Goal: Task Accomplishment & Management: Manage account settings

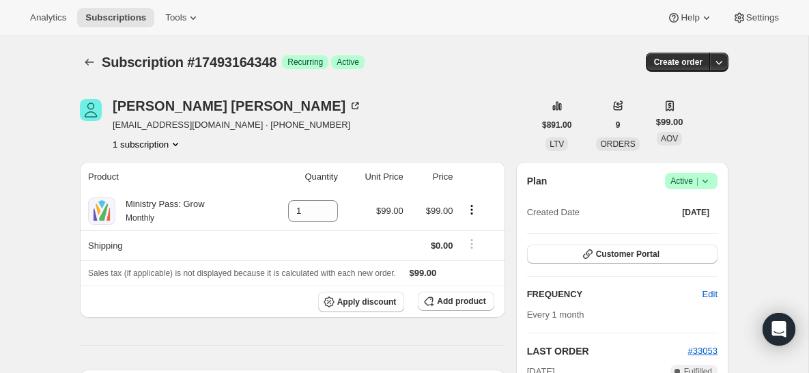
scroll to position [519, 0]
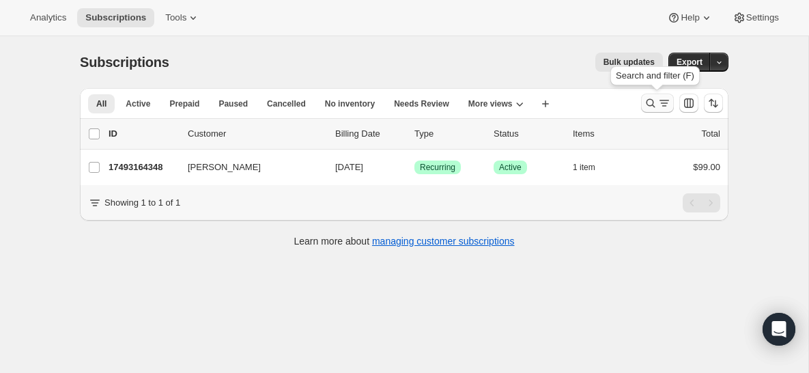
click at [653, 95] on button "Search and filter results" at bounding box center [657, 103] width 33 height 19
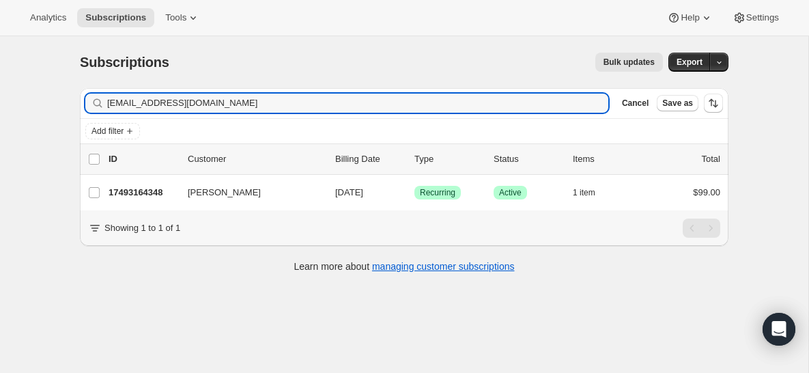
type input "[EMAIL_ADDRESS][DOMAIN_NAME]"
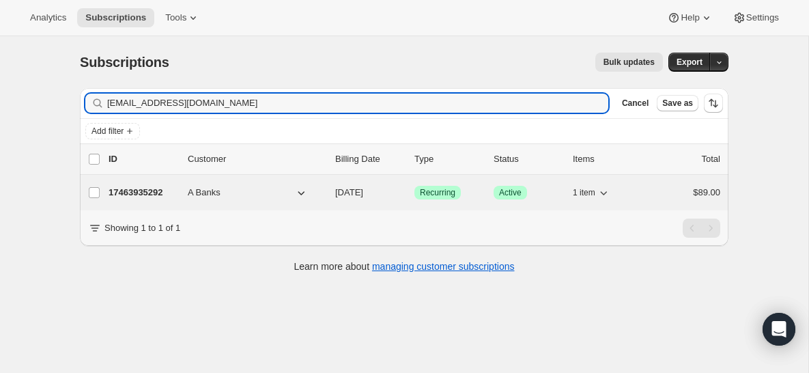
click at [141, 195] on p "17463935292" at bounding box center [143, 193] width 68 height 14
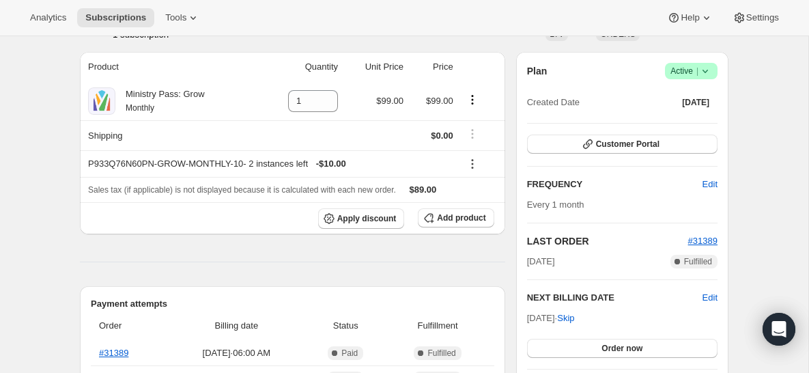
scroll to position [109, 0]
click at [705, 70] on icon at bounding box center [706, 72] width 14 height 14
click at [667, 119] on span "Cancel subscription" at bounding box center [687, 122] width 77 height 10
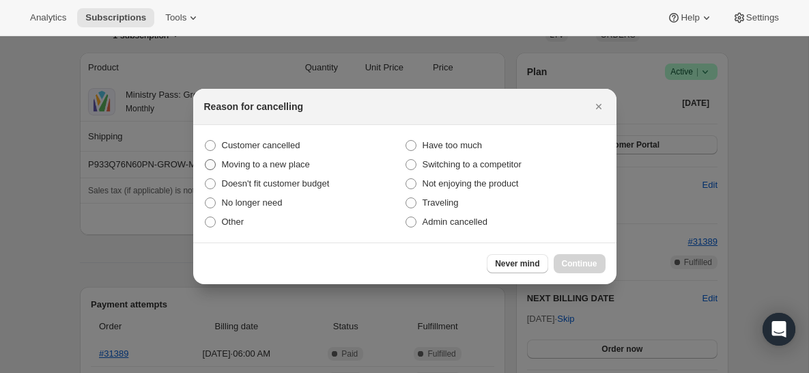
click at [261, 155] on label "Moving to a new place" at bounding box center [304, 164] width 201 height 19
click at [206, 159] on input "Moving to a new place" at bounding box center [205, 159] width 1 height 1
radio input "true"
click at [275, 148] on span "Customer cancelled" at bounding box center [261, 145] width 79 height 10
click at [206, 141] on input "Customer cancelled" at bounding box center [205, 140] width 1 height 1
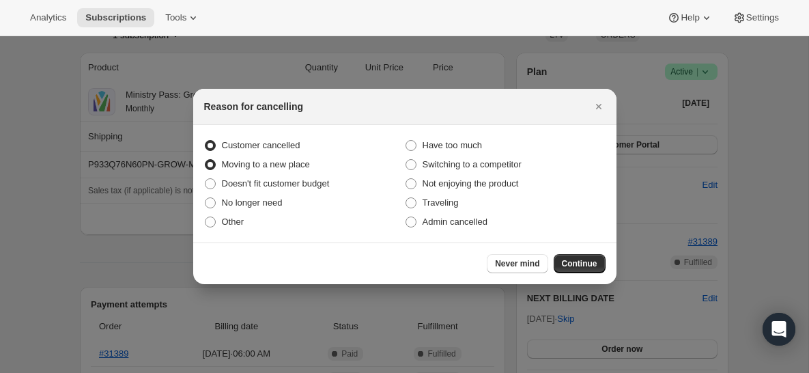
radio input "true"
radio input "false"
click at [587, 262] on span "Continue" at bounding box center [580, 263] width 36 height 11
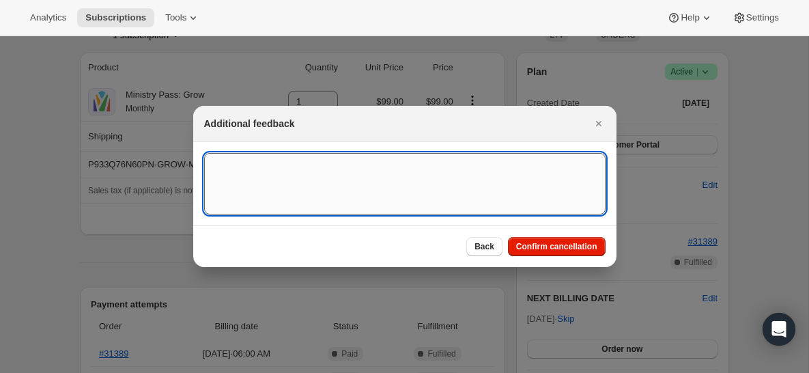
click at [436, 195] on textarea ":r2q:" at bounding box center [405, 183] width 402 height 61
type textarea "canceled on 8/12"
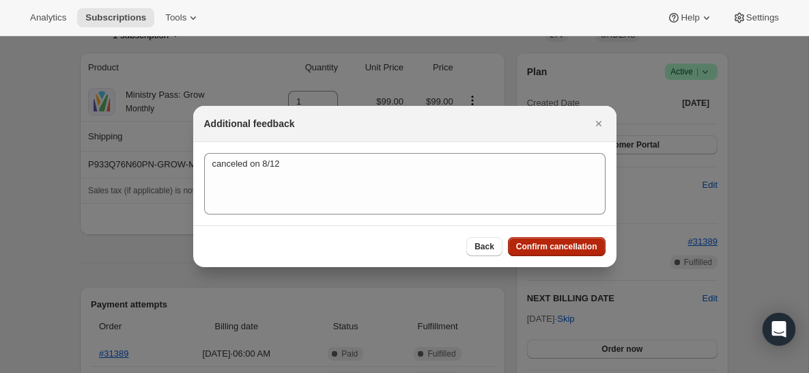
click at [544, 255] on button "Confirm cancellation" at bounding box center [557, 246] width 98 height 19
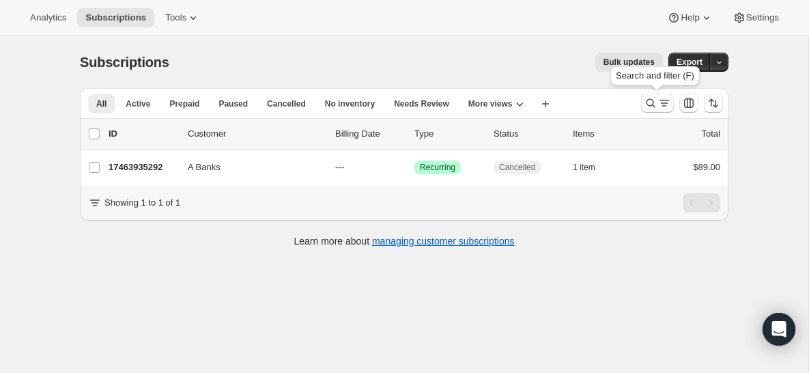
click at [655, 109] on button "Search and filter results" at bounding box center [657, 103] width 33 height 19
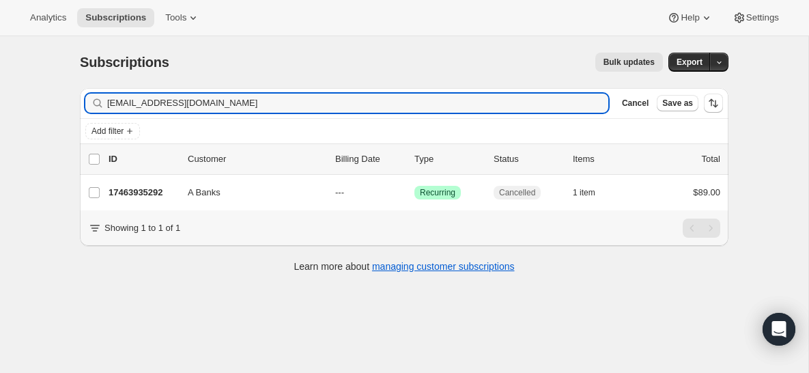
type input "[EMAIL_ADDRESS][DOMAIN_NAME]"
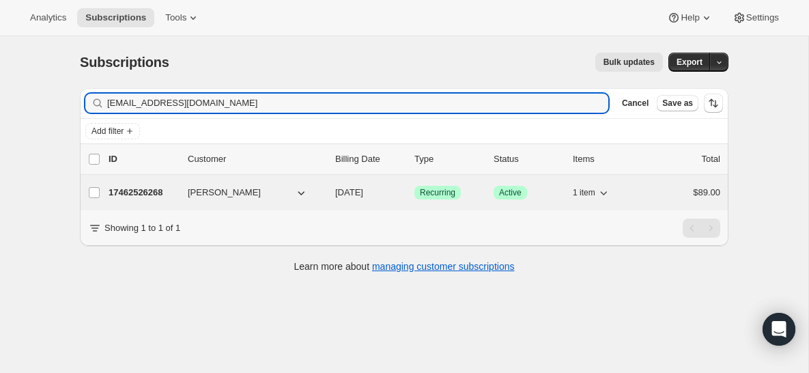
click at [154, 195] on p "17462526268" at bounding box center [143, 193] width 68 height 14
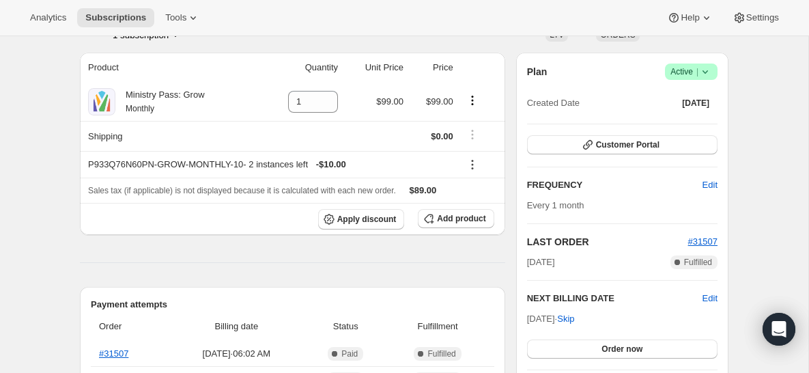
scroll to position [110, 0]
click at [705, 67] on icon at bounding box center [706, 71] width 14 height 14
click at [677, 127] on span "Cancel subscription" at bounding box center [687, 122] width 77 height 14
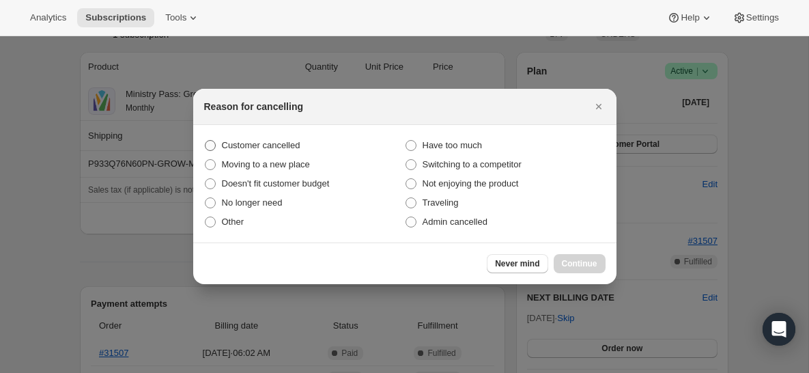
click at [292, 150] on span "Customer cancelled" at bounding box center [261, 145] width 79 height 10
click at [206, 141] on input "Customer cancelled" at bounding box center [205, 140] width 1 height 1
radio input "true"
click at [583, 268] on span "Continue" at bounding box center [580, 263] width 36 height 11
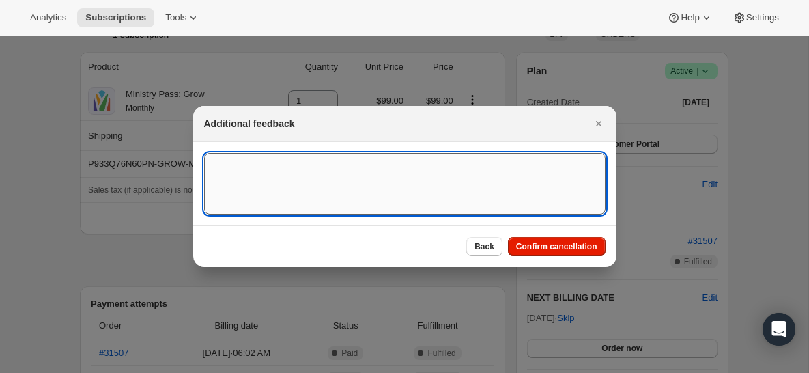
click at [393, 163] on textarea ":r91:" at bounding box center [405, 183] width 402 height 61
type textarea "canceled on 8/12"
click at [561, 247] on span "Confirm cancellation" at bounding box center [556, 246] width 81 height 11
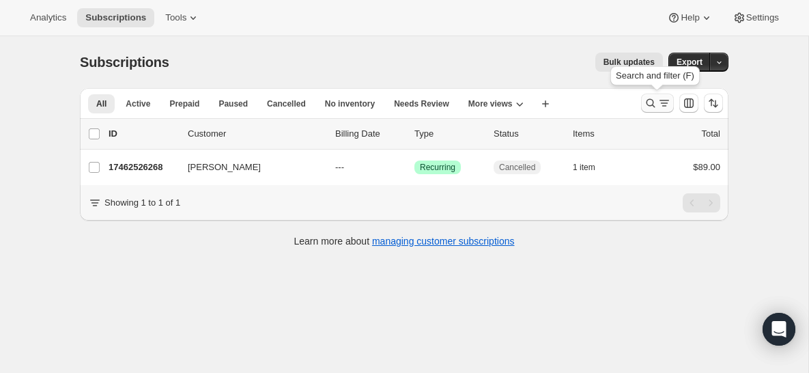
click at [651, 104] on icon "Search and filter results" at bounding box center [651, 103] width 14 height 14
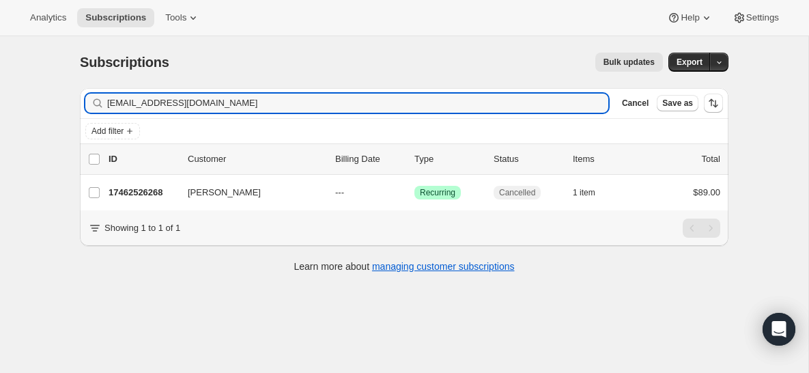
type input "[EMAIL_ADDRESS][DOMAIN_NAME]"
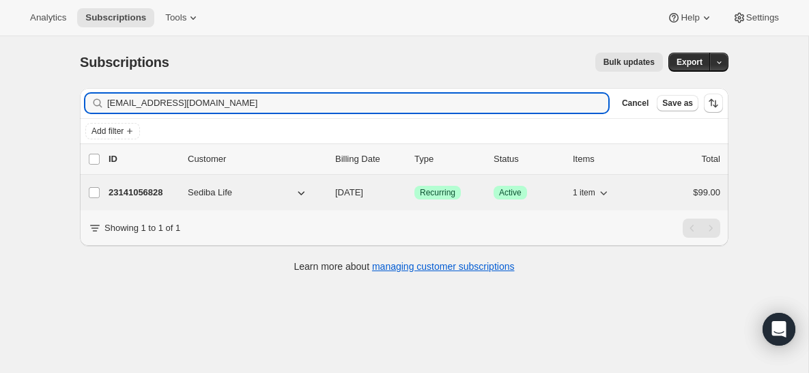
click at [142, 195] on p "23141056828" at bounding box center [143, 193] width 68 height 14
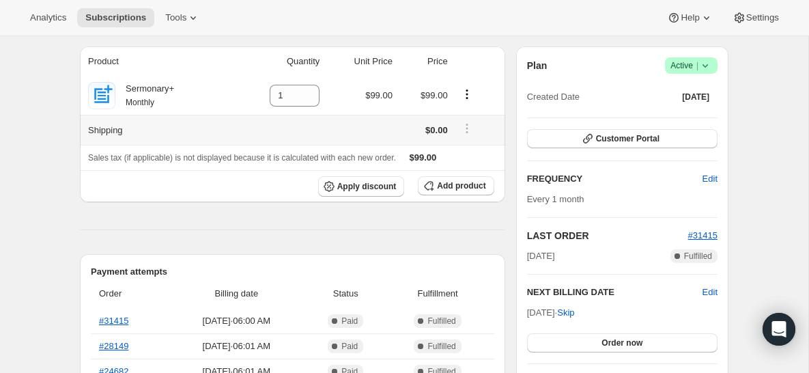
scroll to position [117, 0]
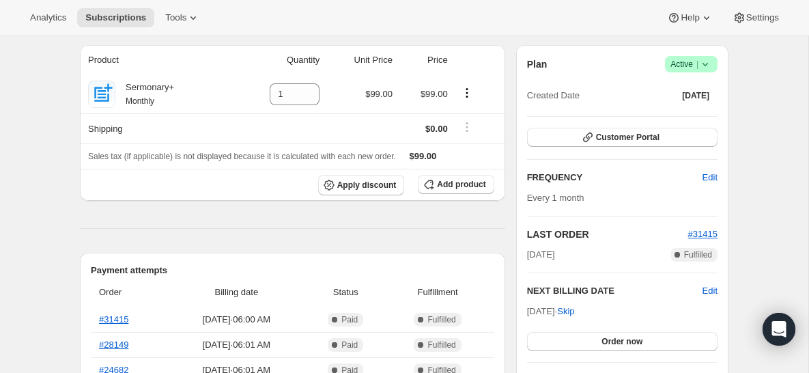
click at [713, 68] on span "Success Active |" at bounding box center [691, 64] width 53 height 16
click at [699, 115] on span "Cancel subscription" at bounding box center [687, 114] width 77 height 10
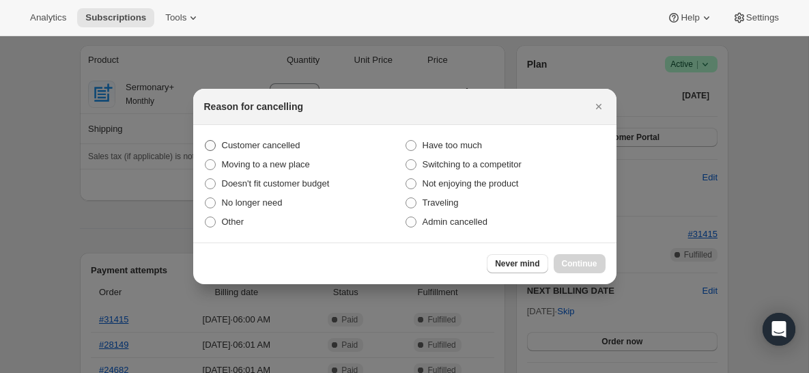
click at [289, 137] on label "Customer cancelled" at bounding box center [304, 145] width 201 height 19
click at [206, 140] on input "Customer cancelled" at bounding box center [205, 140] width 1 height 1
radio input "true"
click at [574, 264] on span "Continue" at bounding box center [580, 263] width 36 height 11
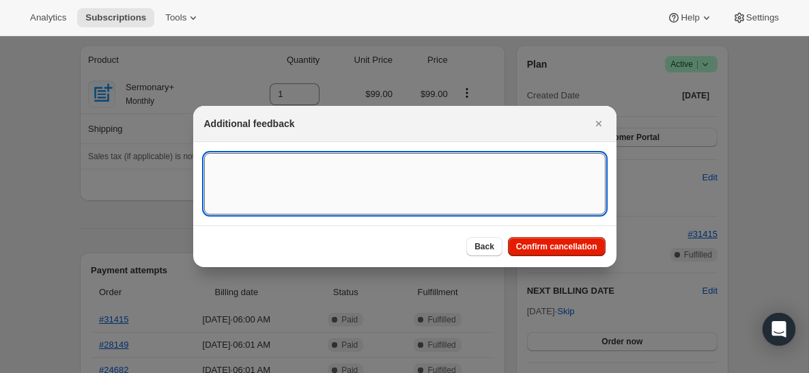
click at [404, 194] on textarea ":rf6:" at bounding box center [405, 183] width 402 height 61
type textarea "canceled on 8/11"
click at [548, 238] on button "Confirm cancellation" at bounding box center [557, 246] width 98 height 19
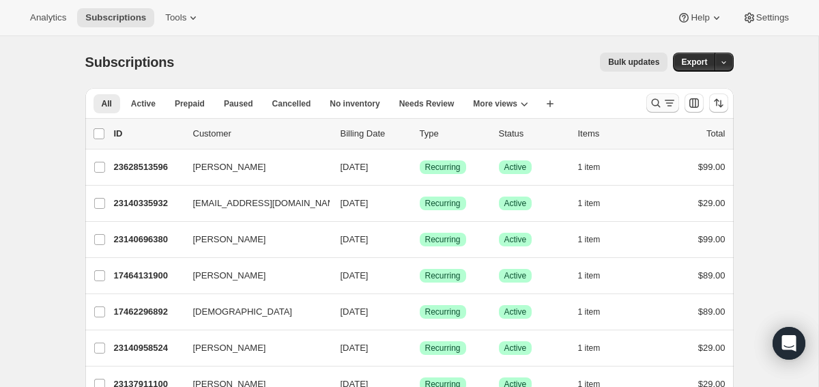
click at [659, 106] on icon "Search and filter results" at bounding box center [655, 103] width 9 height 9
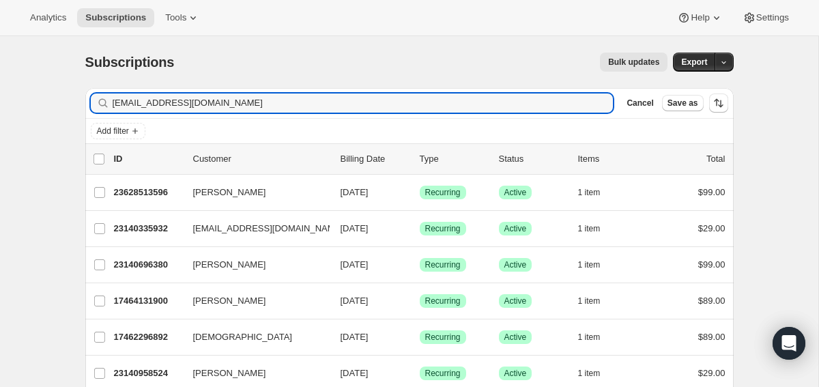
type input "[EMAIL_ADDRESS][DOMAIN_NAME]"
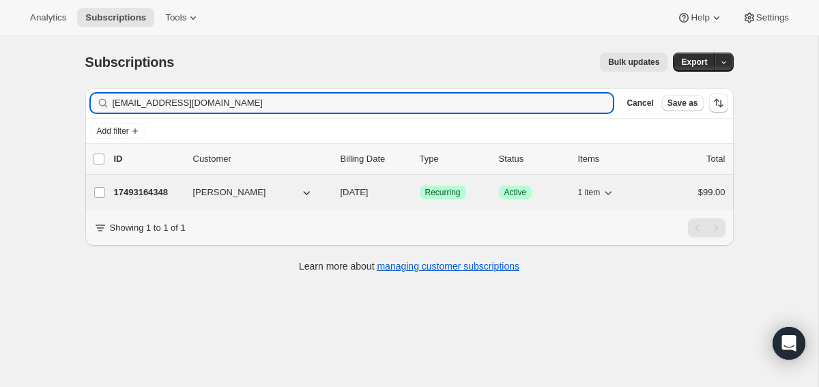
click at [131, 199] on p "17493164348" at bounding box center [148, 193] width 68 height 14
